Goal: Find specific page/section: Find specific page/section

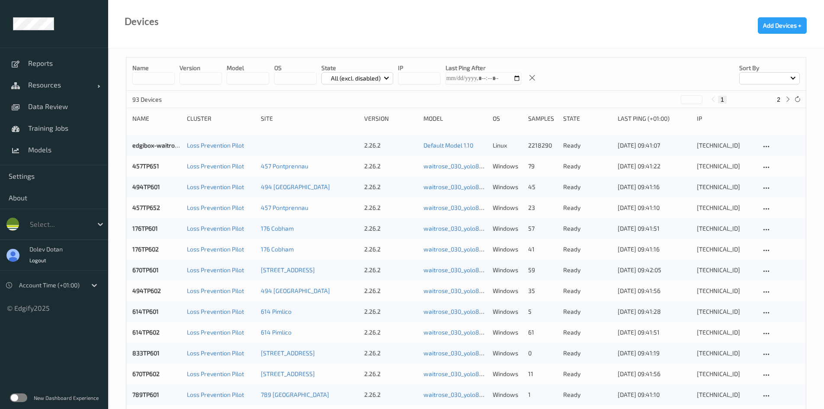
click at [43, 224] on div at bounding box center [59, 224] width 58 height 10
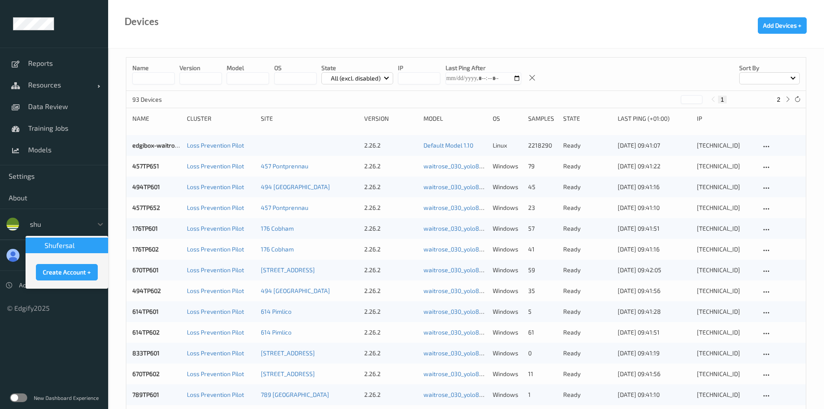
type input "shu"
click at [41, 341] on ul "Reports Resources Devices Clusters Sites Data Review Training Jobs Models Setti…" at bounding box center [54, 204] width 108 height 409
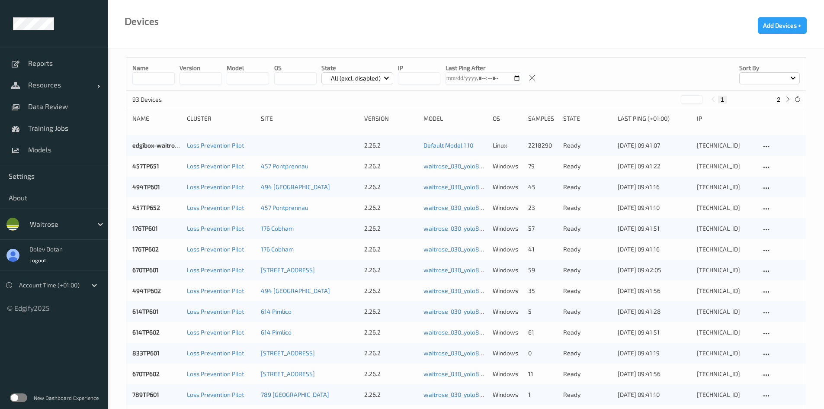
click at [20, 397] on label at bounding box center [18, 397] width 17 height 9
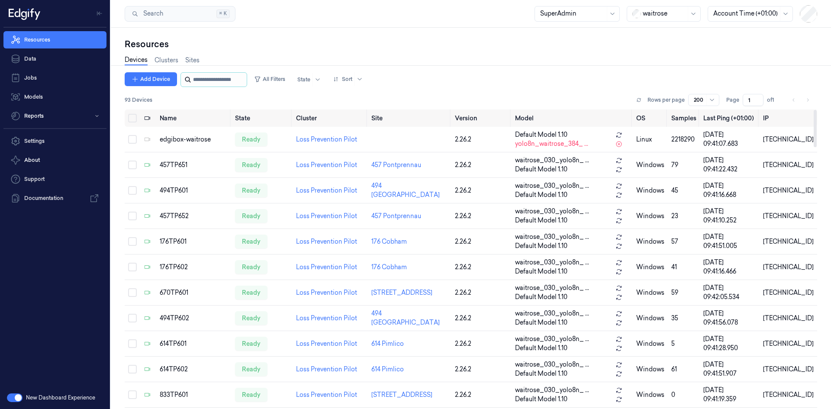
click at [200, 80] on input "string" at bounding box center [219, 80] width 52 height 14
click at [654, 13] on div at bounding box center [664, 13] width 43 height 9
type input "shufe"
click at [657, 35] on div "shufersal" at bounding box center [651, 32] width 38 height 9
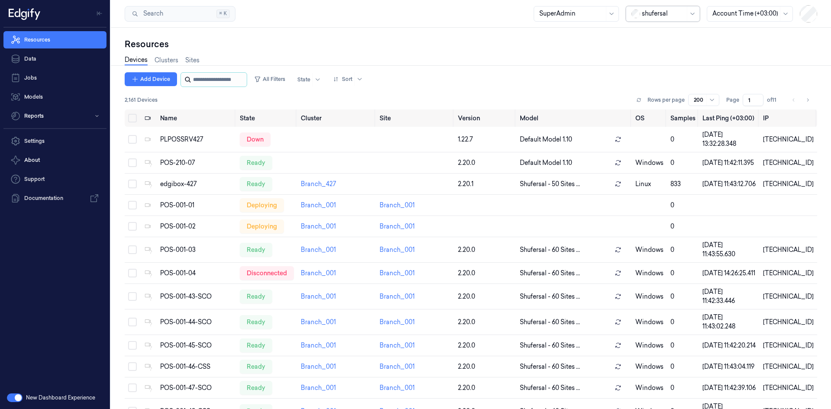
click at [209, 77] on input "string" at bounding box center [219, 80] width 52 height 14
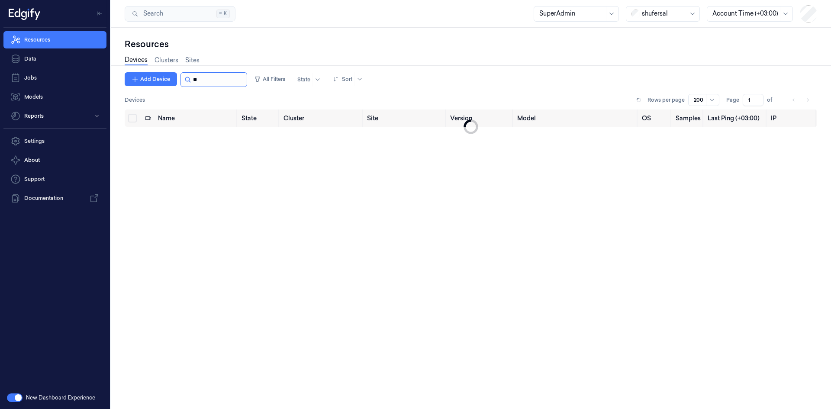
type input "*"
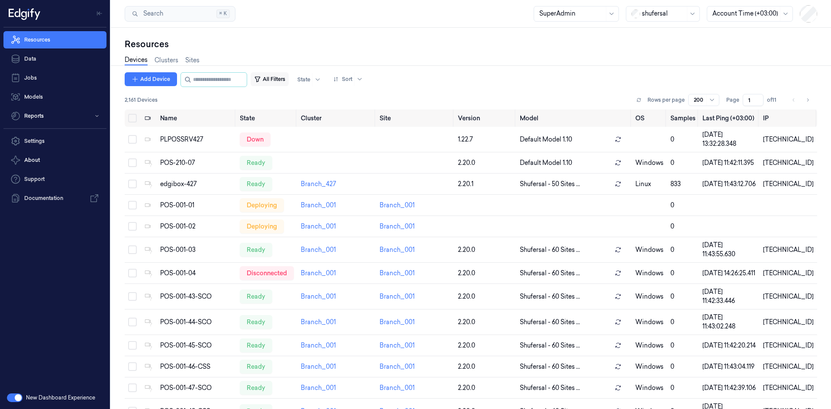
click at [285, 81] on button "All Filters" at bounding box center [270, 79] width 38 height 14
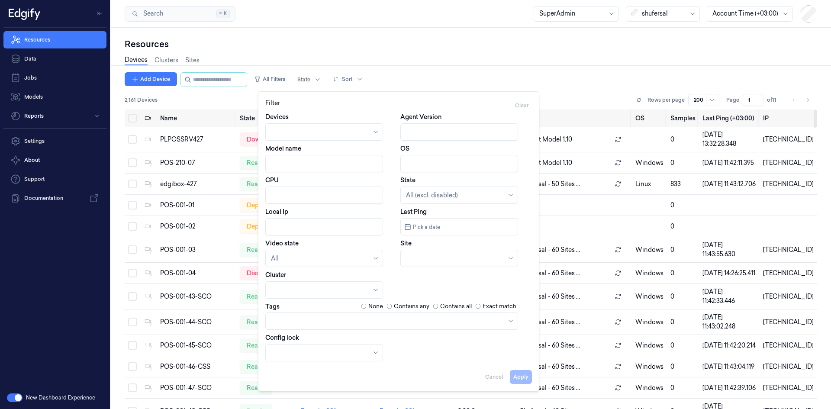
click at [564, 44] on div "Resources" at bounding box center [471, 44] width 692 height 12
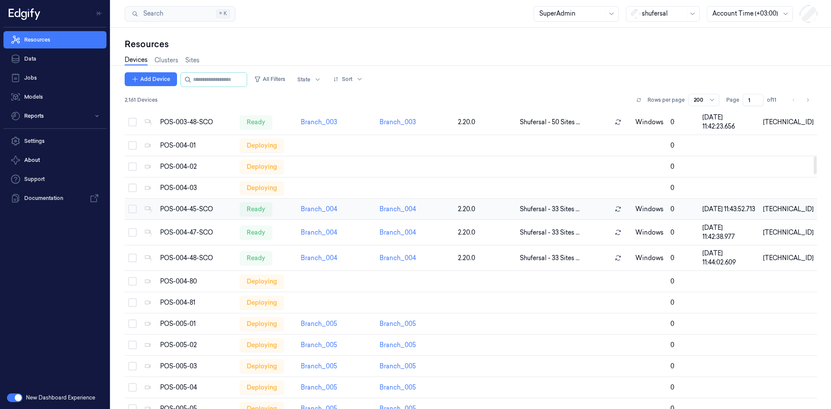
scroll to position [779, 0]
click at [167, 213] on div "POS-004-45-SCO" at bounding box center [196, 208] width 73 height 9
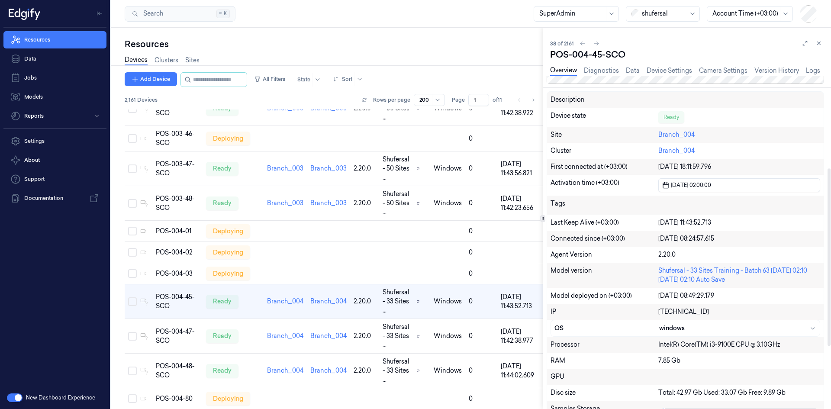
scroll to position [173, 0]
click at [699, 326] on div "windows" at bounding box center [737, 327] width 157 height 9
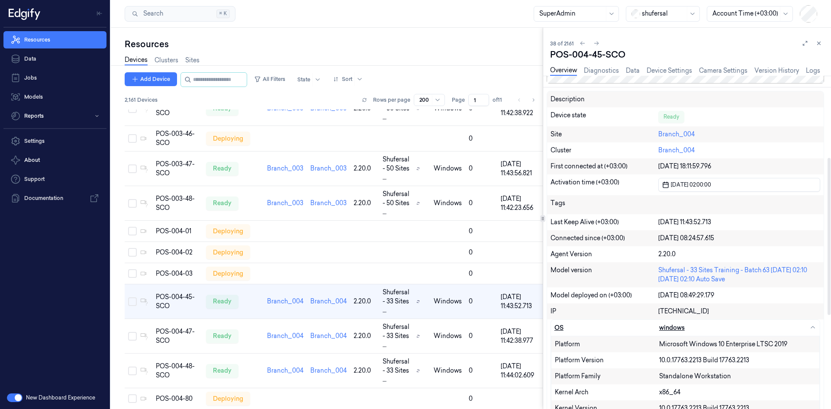
click at [699, 326] on div "windows" at bounding box center [737, 327] width 157 height 9
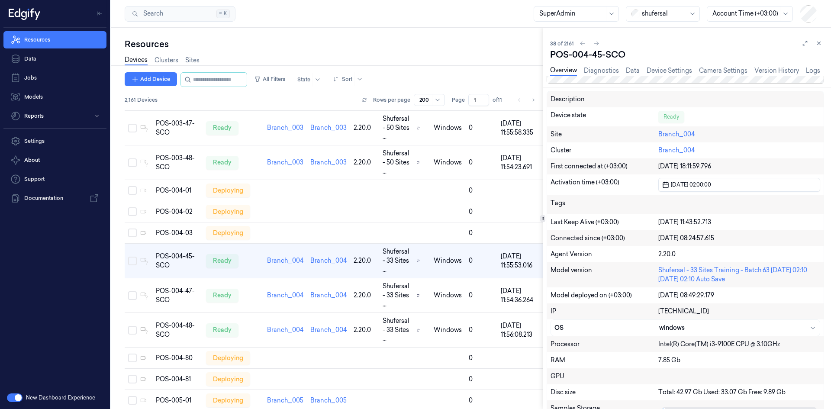
scroll to position [1024, 0]
